Goal: Task Accomplishment & Management: Manage account settings

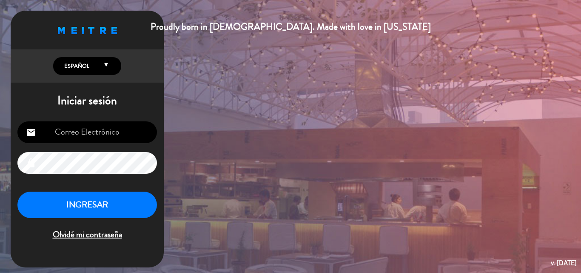
type input "[EMAIL_ADDRESS][DOMAIN_NAME]"
click at [94, 214] on button "INGRESAR" at bounding box center [87, 204] width 140 height 27
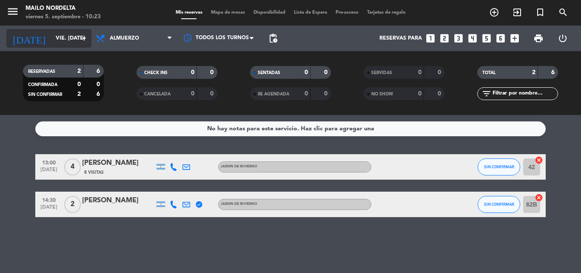
click at [61, 38] on input "vie. [DATE]" at bounding box center [87, 38] width 72 height 14
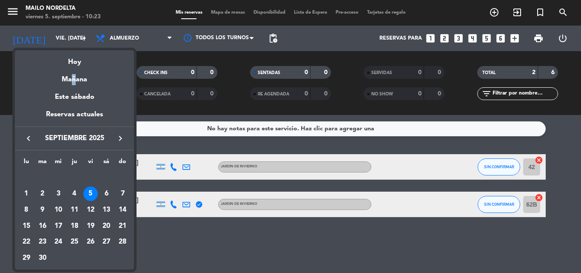
click at [70, 75] on div "Mañana" at bounding box center [74, 76] width 119 height 17
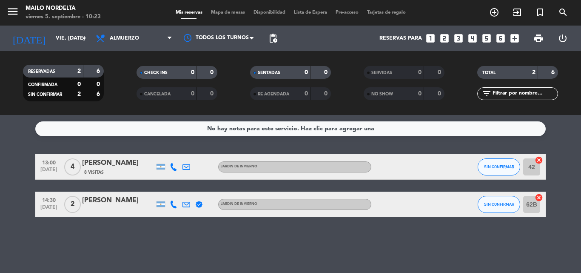
type input "sáb. [DATE]"
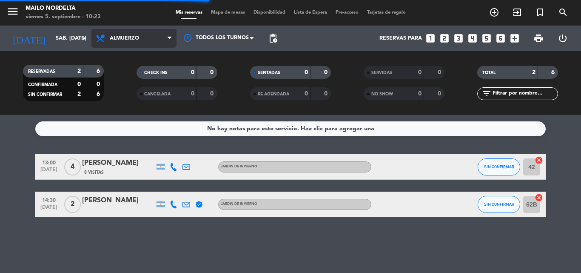
click at [107, 45] on span "Almuerzo" at bounding box center [133, 38] width 85 height 19
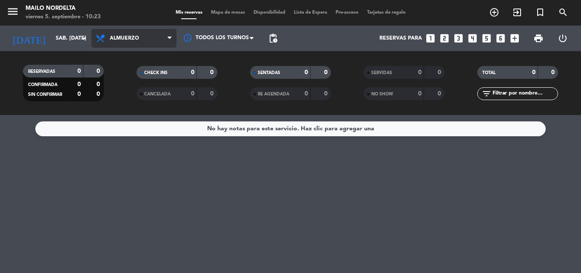
click at [109, 46] on span "Almuerzo" at bounding box center [133, 38] width 85 height 19
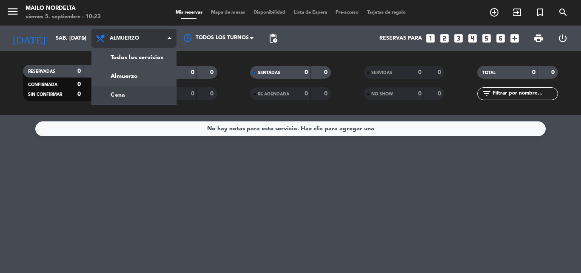
click at [117, 87] on div "menu Mailo Nordelta viernes 5. septiembre - 10:23 Mis reservas Mapa de mesas Di…" at bounding box center [290, 57] width 581 height 115
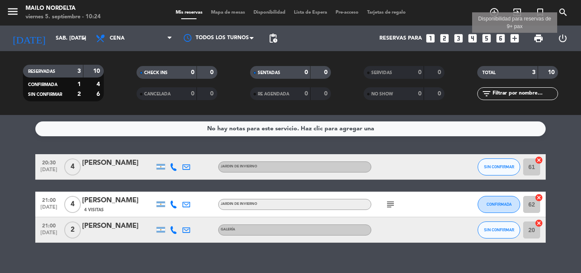
click at [513, 41] on icon "add_box" at bounding box center [514, 38] width 11 height 11
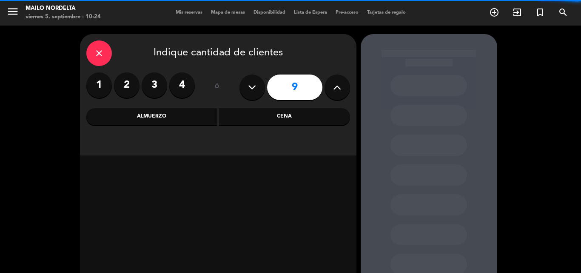
click at [266, 82] on div "9" at bounding box center [294, 87] width 111 height 30
click at [259, 83] on button at bounding box center [252, 87] width 26 height 26
type input "8"
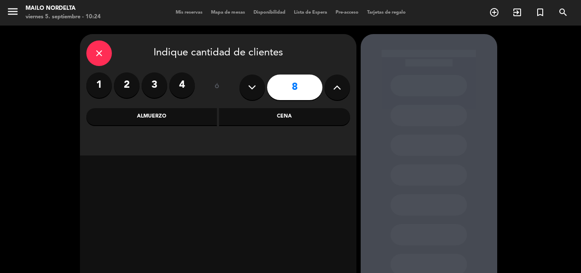
click at [256, 111] on div "Cena" at bounding box center [284, 116] width 131 height 17
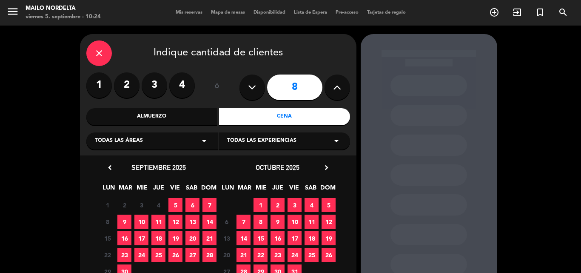
click at [196, 204] on span "6" at bounding box center [192, 205] width 14 height 14
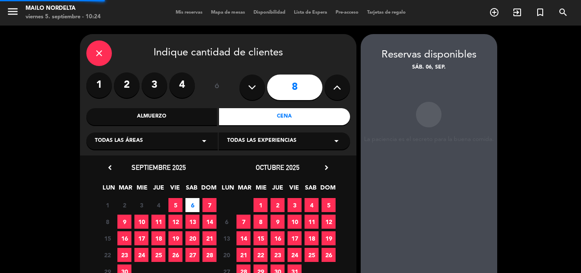
scroll to position [34, 0]
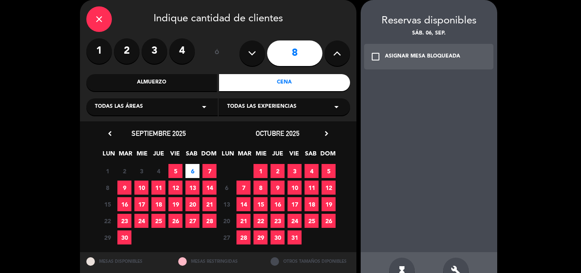
click at [453, 268] on icon "build" at bounding box center [456, 270] width 10 height 10
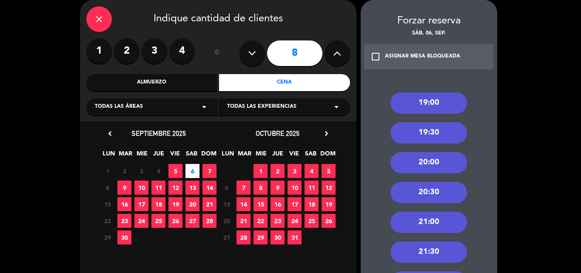
click at [413, 185] on div "20:30" at bounding box center [428, 192] width 77 height 21
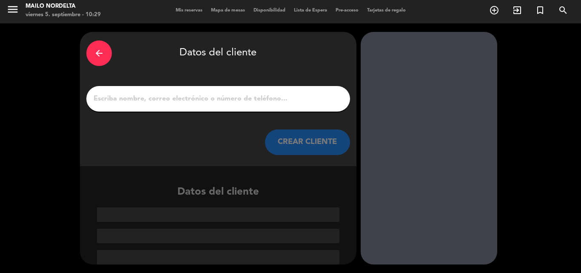
click at [233, 91] on div at bounding box center [218, 99] width 264 height 26
click at [235, 92] on div at bounding box center [218, 99] width 264 height 26
click at [236, 95] on input "1" at bounding box center [218, 99] width 251 height 12
paste input "[PERSON_NAME]"
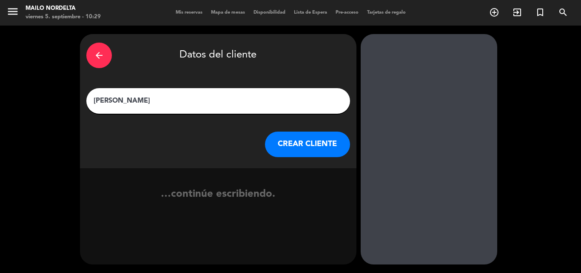
scroll to position [0, 0]
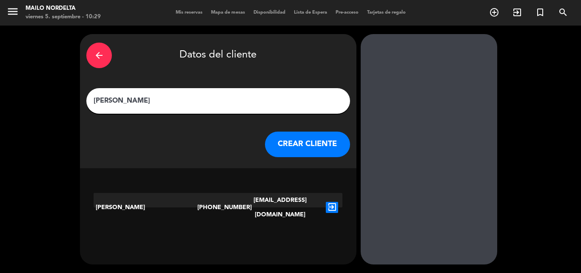
type input "[PERSON_NAME]"
click at [330, 202] on icon "exit_to_app" at bounding box center [332, 207] width 12 height 11
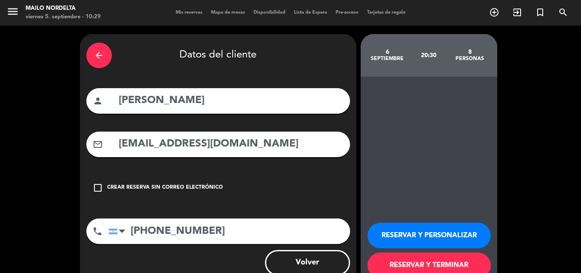
click at [450, 258] on button "RESERVAR Y TERMINAR" at bounding box center [428, 265] width 123 height 26
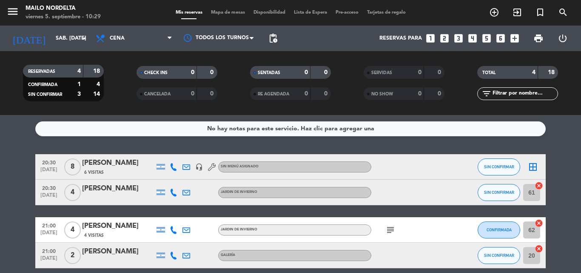
click at [97, 171] on span "6 Visitas" at bounding box center [94, 172] width 20 height 7
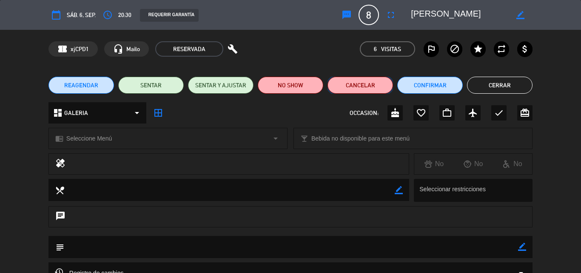
click at [380, 79] on button "Cancelar" at bounding box center [359, 85] width 65 height 17
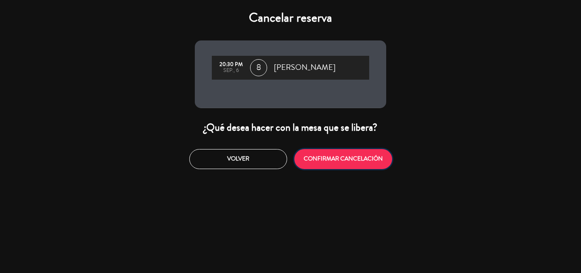
click at [317, 158] on button "CONFIRMAR CANCELACIÓN" at bounding box center [343, 159] width 98 height 20
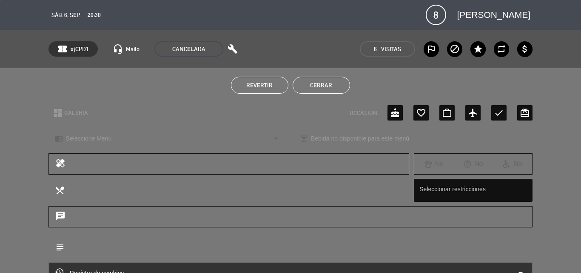
click at [332, 80] on button "Cerrar" at bounding box center [321, 85] width 57 height 17
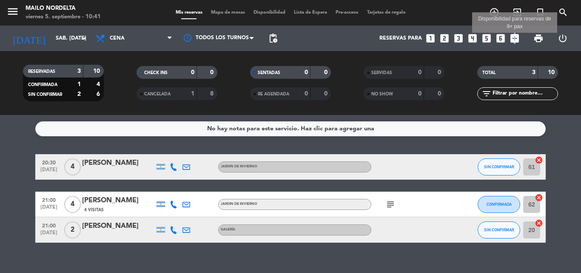
click at [514, 40] on icon "add_box" at bounding box center [514, 38] width 11 height 11
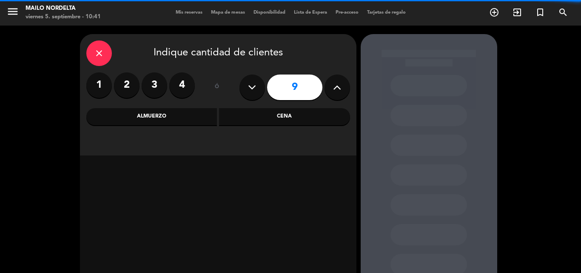
click at [336, 91] on icon at bounding box center [337, 87] width 8 height 13
type input "10"
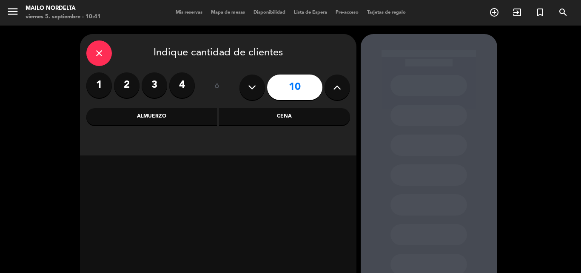
click at [254, 115] on div "Cena" at bounding box center [284, 116] width 131 height 17
